Goal: Task Accomplishment & Management: Manage account settings

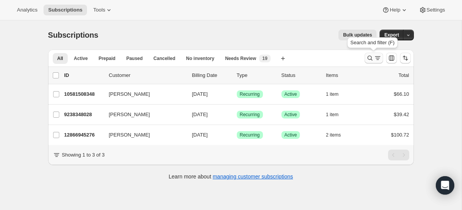
click at [377, 60] on icon "Search and filter results" at bounding box center [378, 58] width 8 height 8
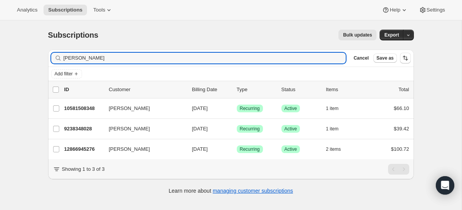
drag, startPoint x: 195, startPoint y: 59, endPoint x: 30, endPoint y: 59, distance: 165.0
click at [31, 59] on div "Subscriptions. This page is ready Subscriptions Bulk updates More actions Bulk …" at bounding box center [230, 125] width 461 height 210
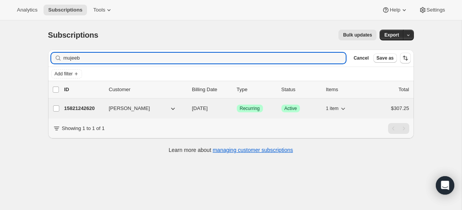
type input "mujeeb"
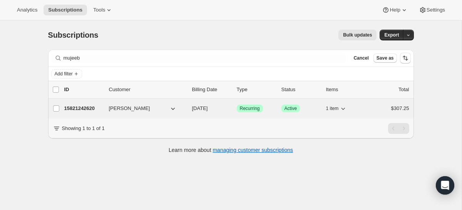
click at [84, 113] on div "15821242620 [PERSON_NAME] [DATE] Success Recurring Success Active 1 item $307.25" at bounding box center [236, 108] width 345 height 11
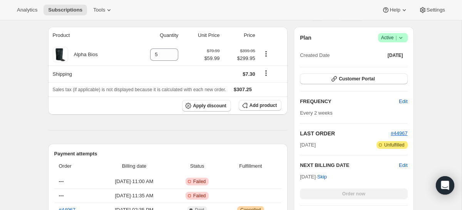
scroll to position [150, 0]
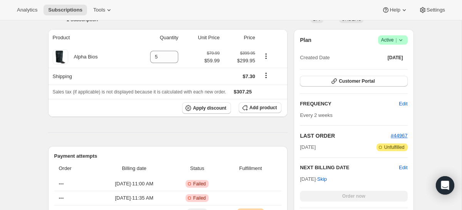
click at [400, 38] on icon at bounding box center [401, 40] width 8 height 8
click at [396, 69] on span "Cancel subscription" at bounding box center [390, 68] width 43 height 6
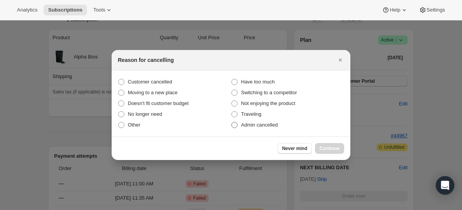
click at [249, 125] on span "Admin cancelled" at bounding box center [259, 125] width 37 height 6
click at [232, 122] on input "Admin cancelled" at bounding box center [231, 122] width 0 height 0
radio input "true"
click at [327, 150] on span "Continue" at bounding box center [329, 148] width 20 height 6
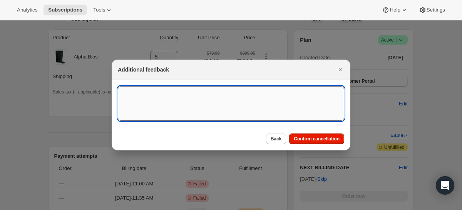
click at [282, 103] on textarea ":r32:" at bounding box center [231, 103] width 226 height 35
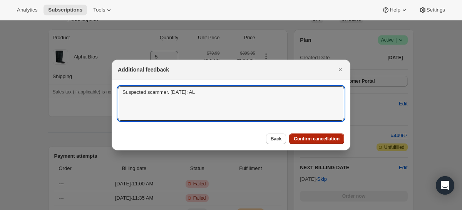
type textarea "Suspected scammer. [DATE]; AL"
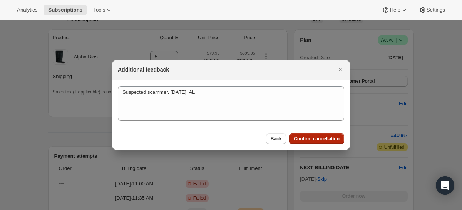
click at [328, 140] on span "Confirm cancellation" at bounding box center [317, 139] width 46 height 6
